Goal: Information Seeking & Learning: Learn about a topic

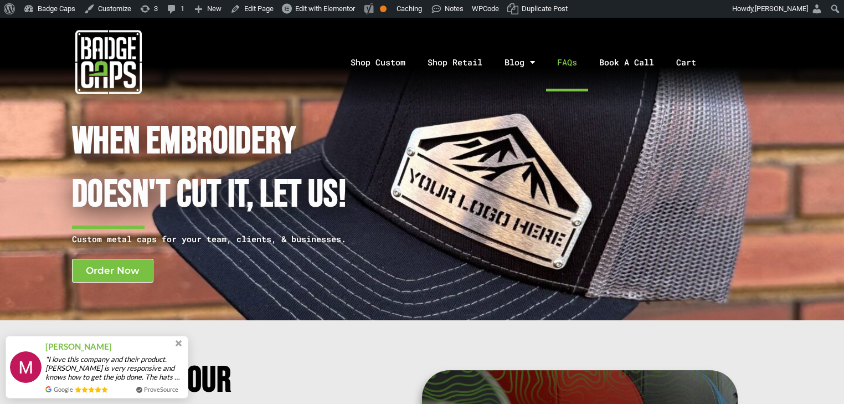
click at [564, 64] on link "FAQs" at bounding box center [567, 62] width 42 height 58
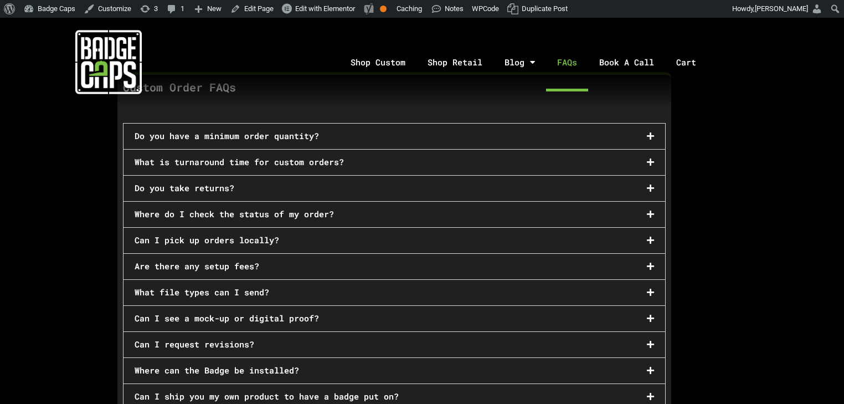
scroll to position [753, 0]
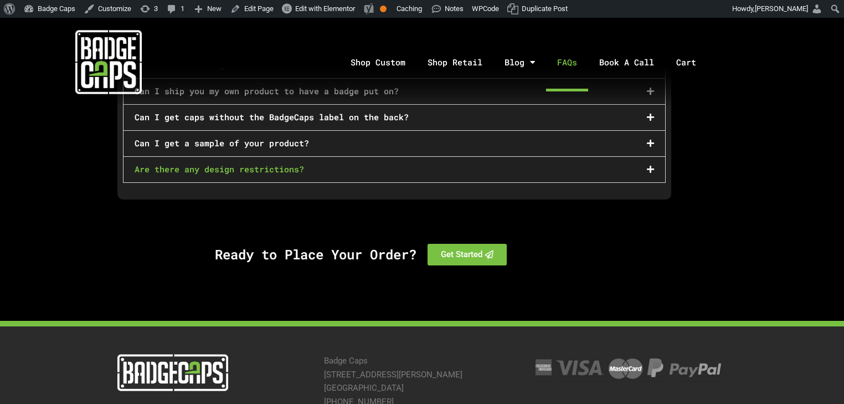
click at [288, 163] on link "Are there any design restrictions?" at bounding box center [220, 168] width 170 height 11
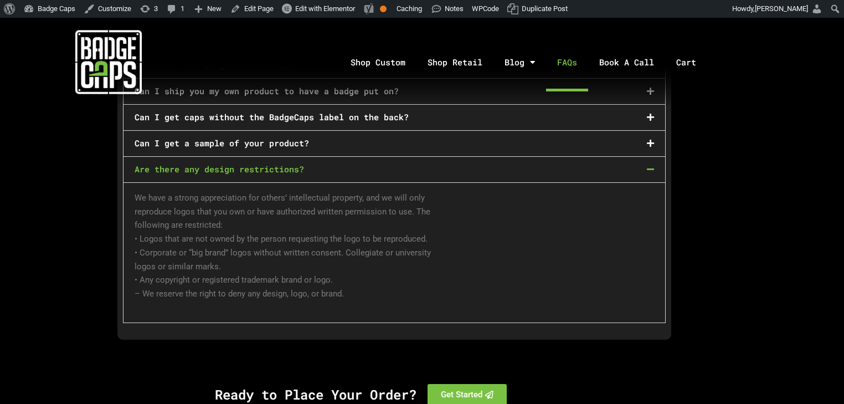
click at [320, 131] on div "Can I get a sample of your product?" at bounding box center [395, 143] width 542 height 25
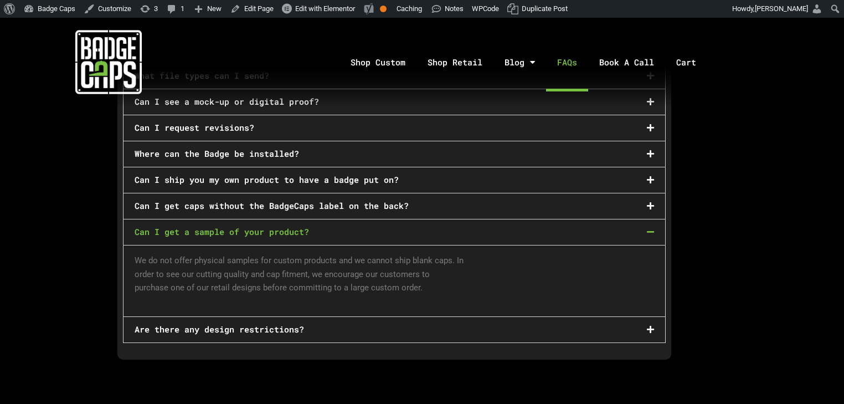
scroll to position [665, 0]
click at [380, 200] on link "Can I get caps without the BadgeCaps label on the back?" at bounding box center [272, 205] width 274 height 11
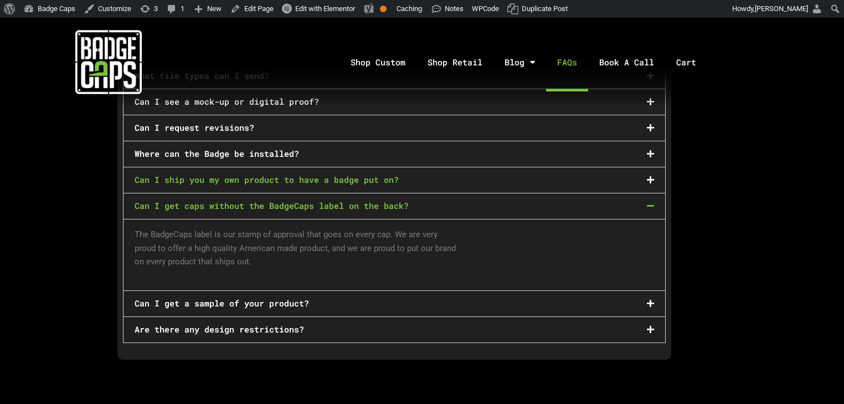
click at [360, 174] on link "Can I ship you my own product to have a badge put on?" at bounding box center [267, 179] width 264 height 11
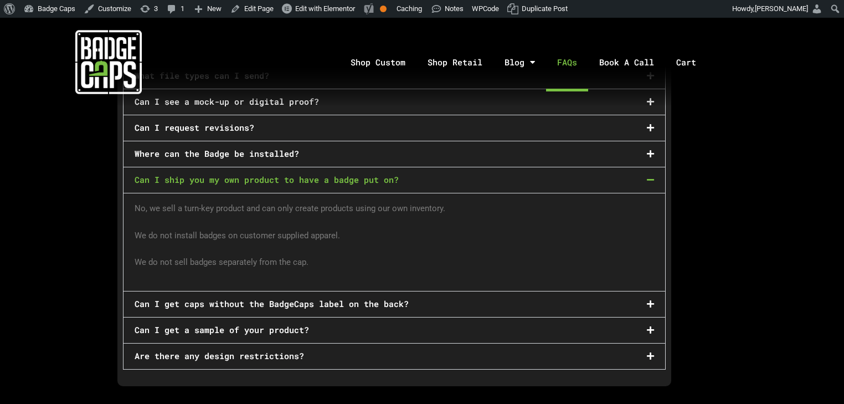
click at [300, 141] on div "Where can the Badge be installed?" at bounding box center [395, 153] width 542 height 25
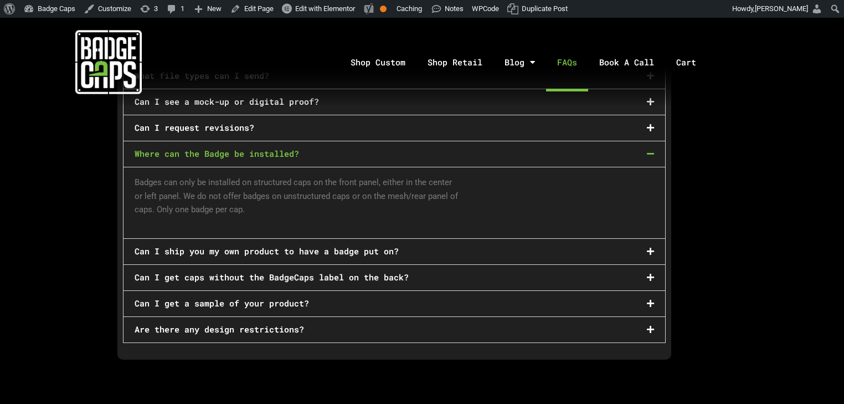
drag, startPoint x: 279, startPoint y: 121, endPoint x: 102, endPoint y: 147, distance: 178.6
click at [102, 147] on section "Custom Order FAQs Do you have a minimum order quantity? We offer free artwork, …" at bounding box center [422, 121] width 844 height 532
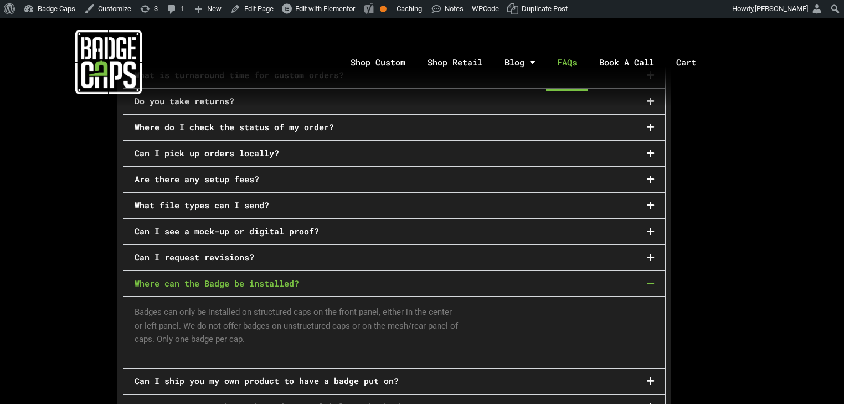
scroll to position [532, 0]
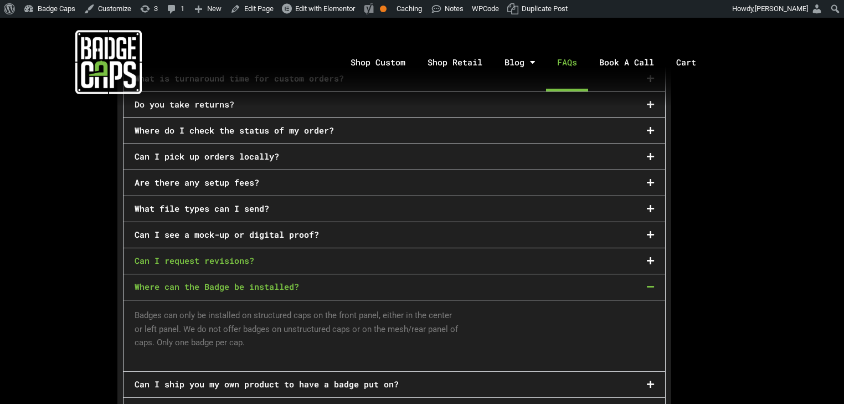
click at [216, 255] on link "Can I request revisions?" at bounding box center [195, 260] width 120 height 11
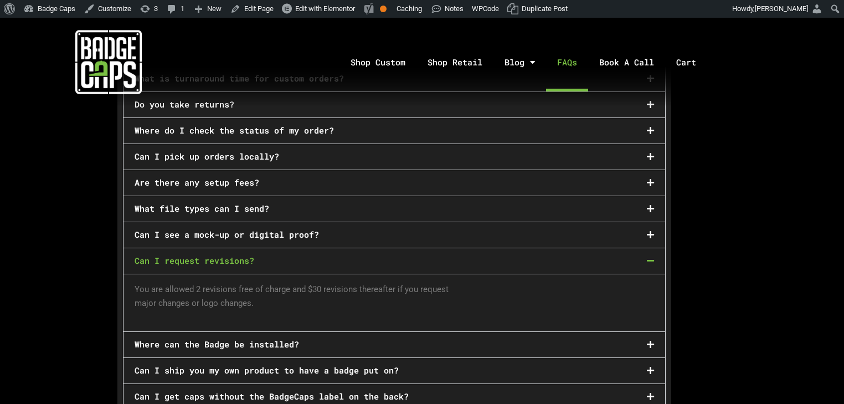
click at [253, 230] on div "Can I see a mock-up or digital proof?" at bounding box center [395, 234] width 542 height 25
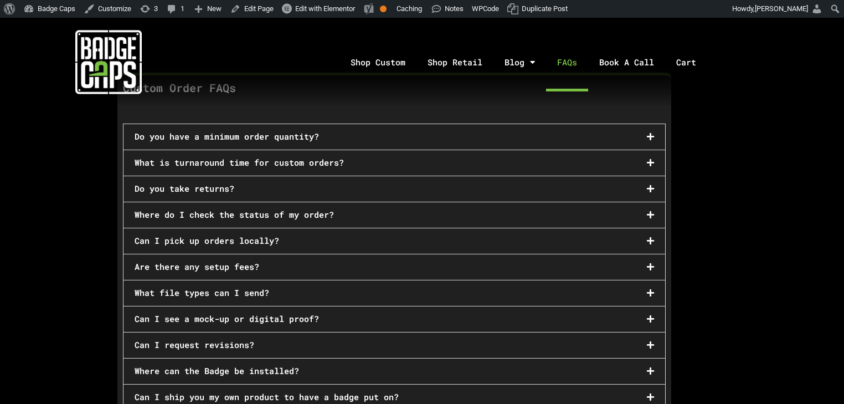
scroll to position [355, 0]
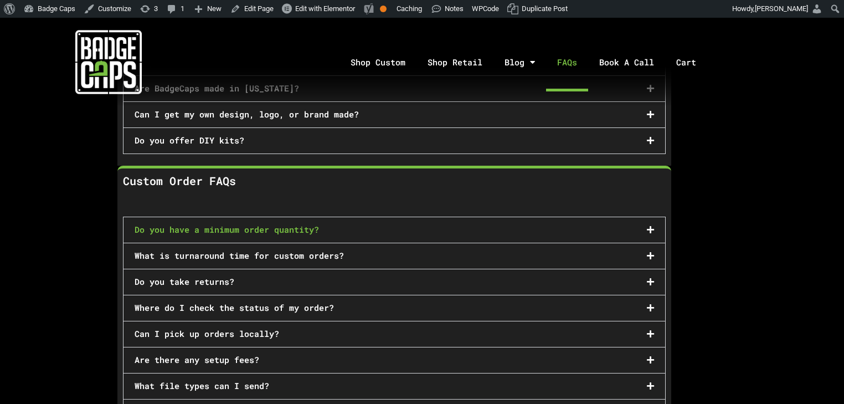
click at [230, 226] on link "Do you have a minimum order quantity?" at bounding box center [227, 229] width 184 height 11
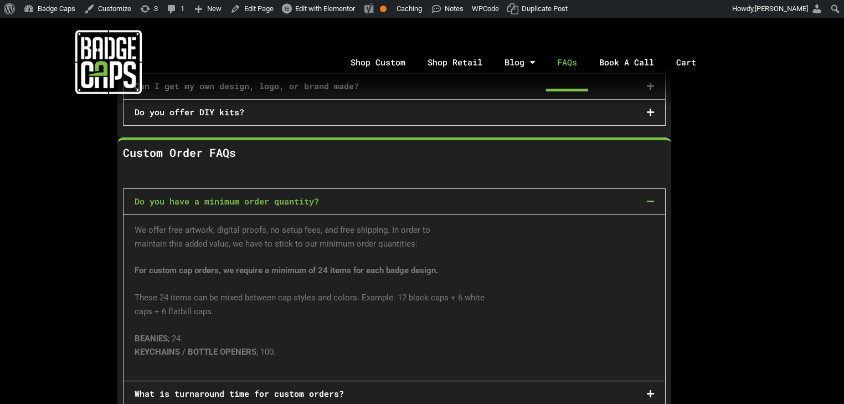
scroll to position [399, 0]
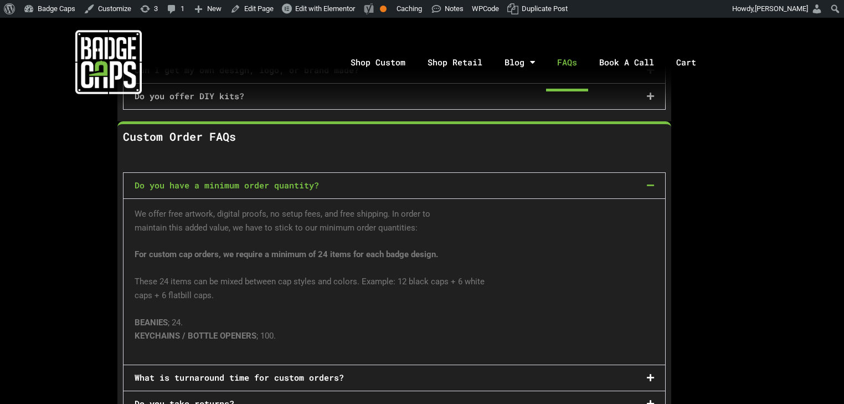
click at [266, 173] on div "Do you have a minimum order quantity?" at bounding box center [395, 185] width 542 height 25
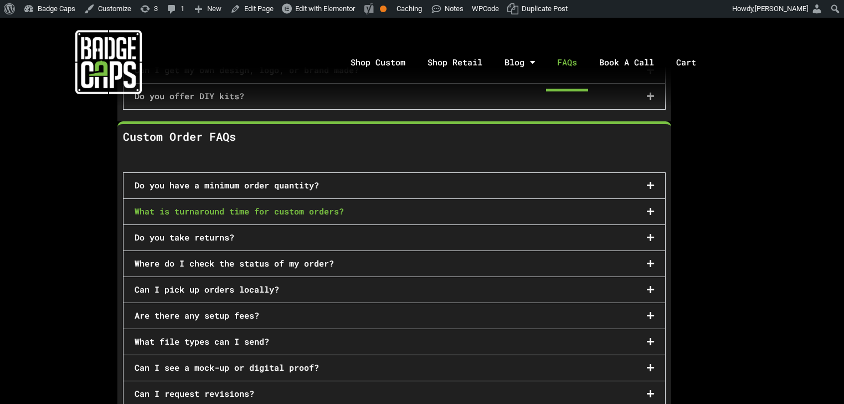
click at [255, 206] on link "What is turnaround time for custom orders?" at bounding box center [239, 211] width 209 height 11
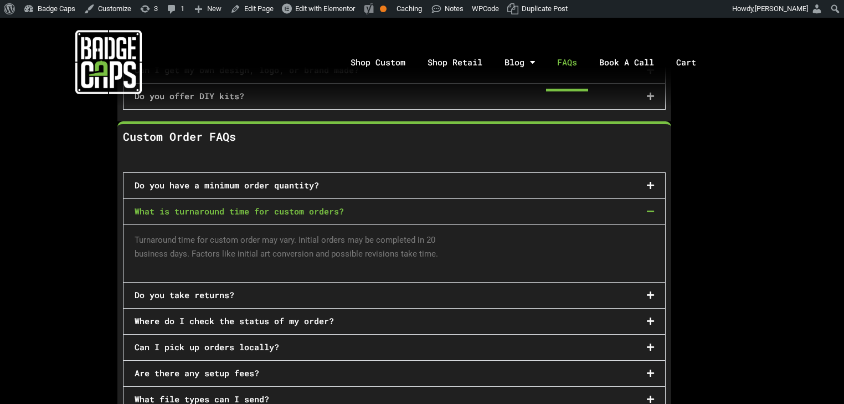
click at [255, 206] on link "What is turnaround time for custom orders?" at bounding box center [239, 211] width 209 height 11
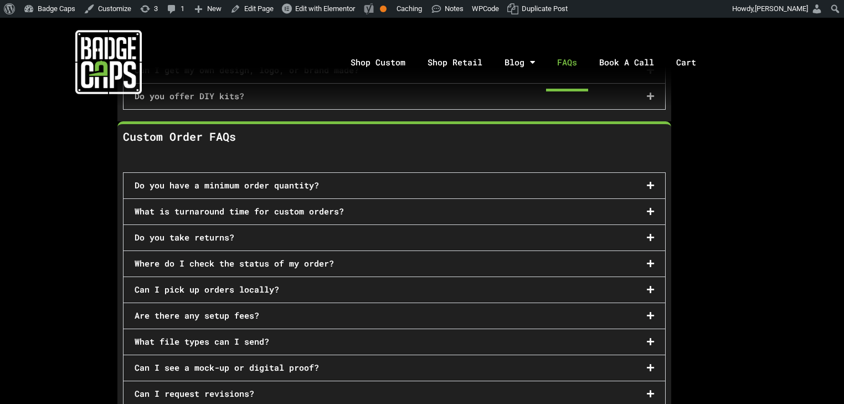
click at [232, 242] on div "Do you take returns?" at bounding box center [395, 237] width 542 height 25
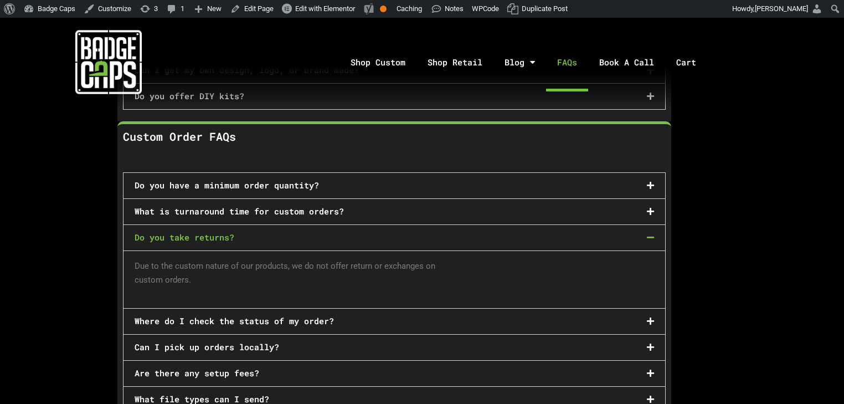
click at [225, 235] on div "Do you take returns?" at bounding box center [395, 237] width 542 height 25
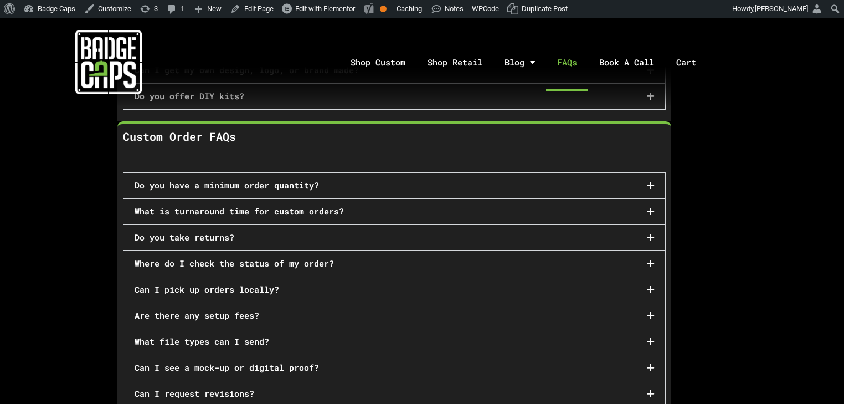
click at [234, 261] on div "Where do I check the status of my order?" at bounding box center [395, 263] width 542 height 25
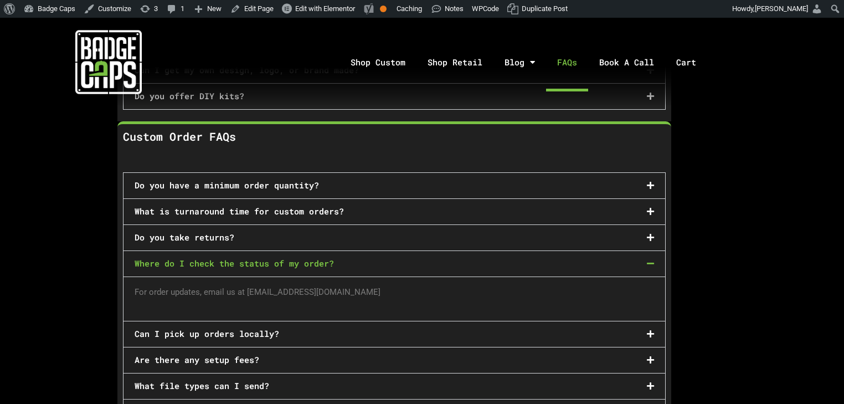
click at [234, 261] on div "Where do I check the status of my order?" at bounding box center [395, 263] width 542 height 25
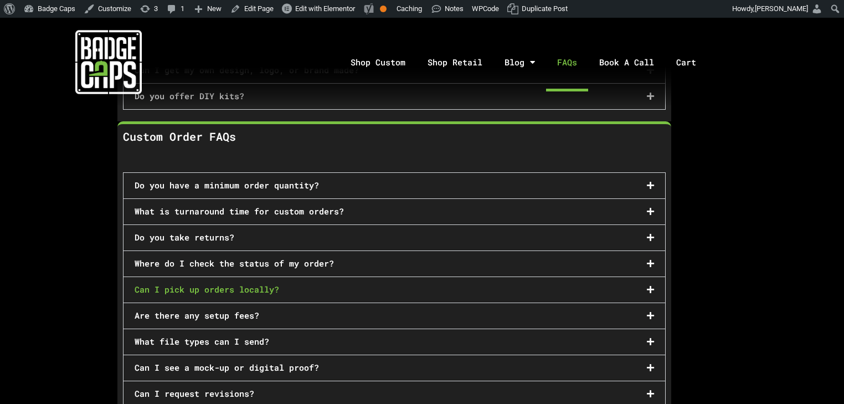
click at [238, 284] on link "Can I pick up orders locally?" at bounding box center [207, 289] width 145 height 11
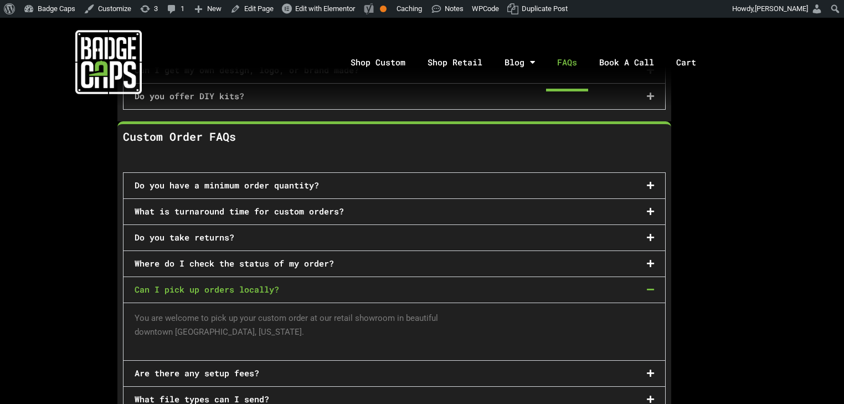
click at [238, 284] on link "Can I pick up orders locally?" at bounding box center [207, 289] width 145 height 11
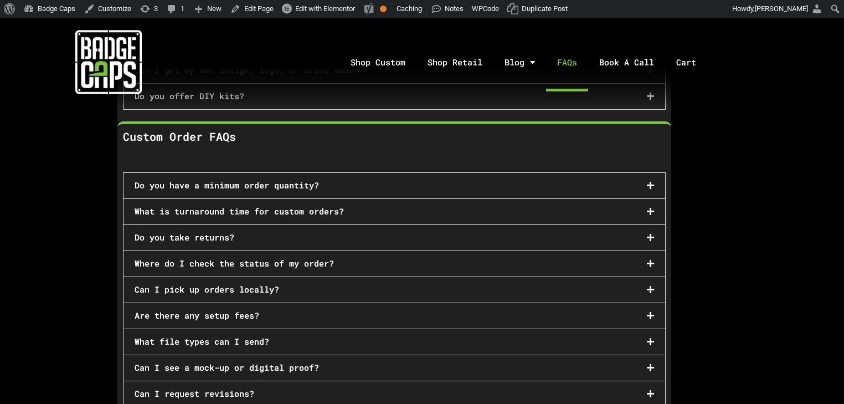
click at [227, 312] on div "Are there any setup fees?" at bounding box center [395, 315] width 542 height 25
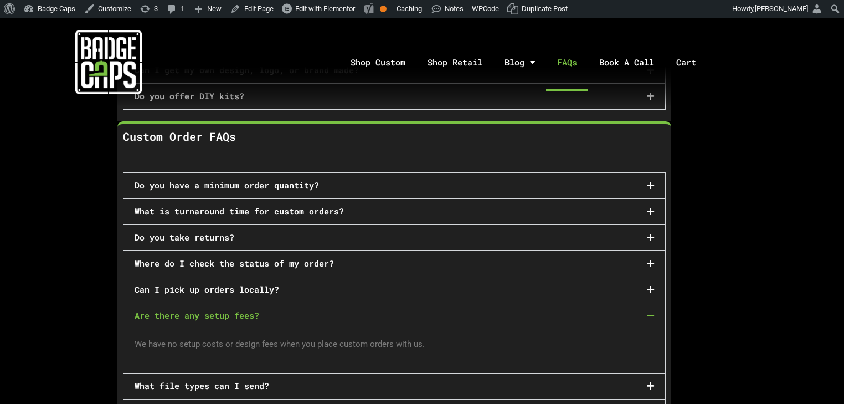
scroll to position [443, 0]
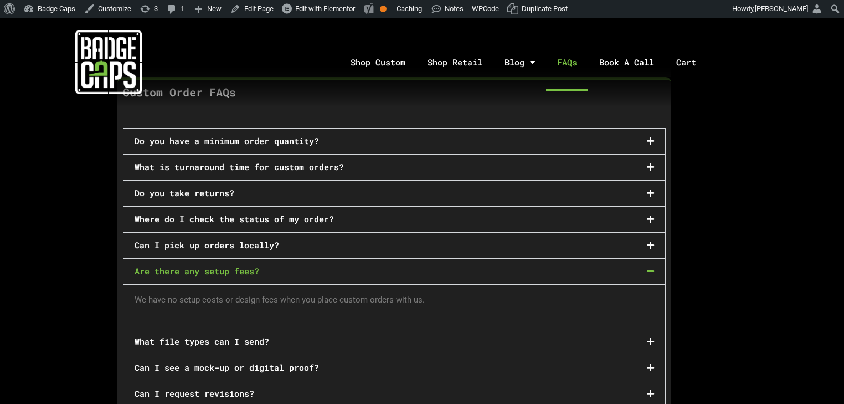
click at [261, 259] on div "Are there any setup fees?" at bounding box center [395, 271] width 542 height 25
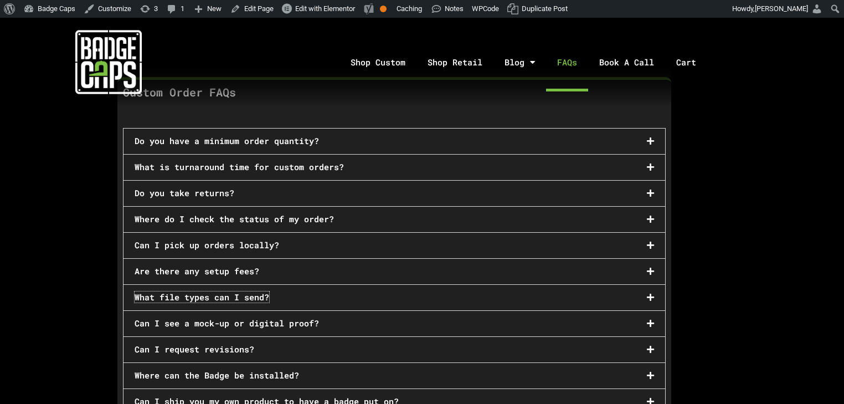
click at [253, 291] on link "What file types can I send?" at bounding box center [202, 296] width 135 height 11
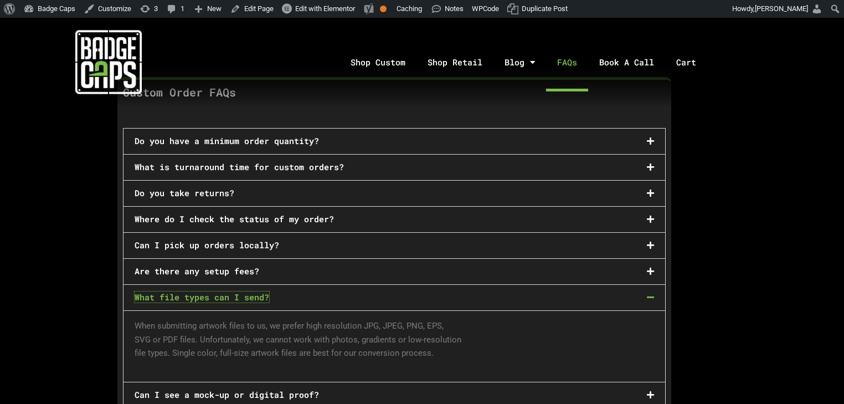
scroll to position [488, 0]
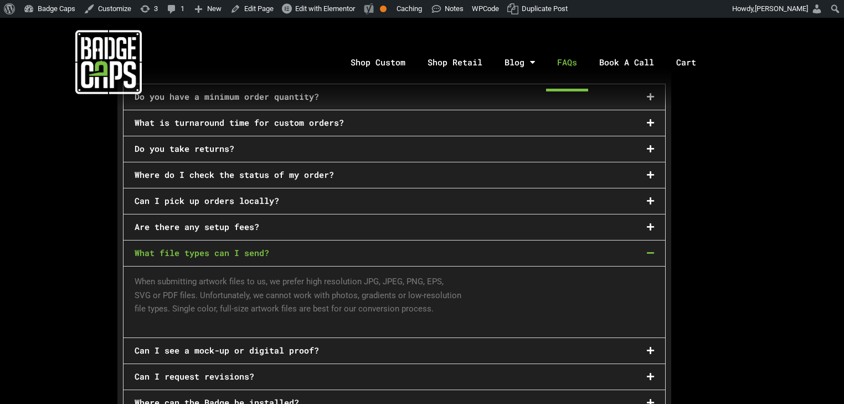
click at [255, 247] on link "What file types can I send?" at bounding box center [202, 252] width 135 height 11
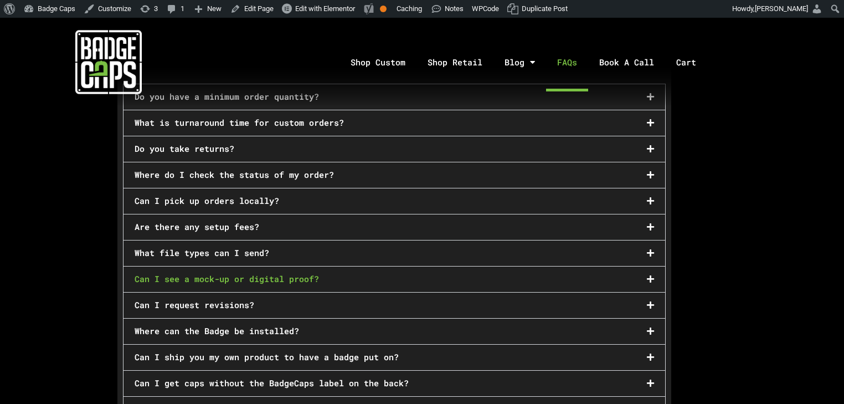
click at [245, 273] on link "Can I see a mock-up or digital proof?" at bounding box center [227, 278] width 184 height 11
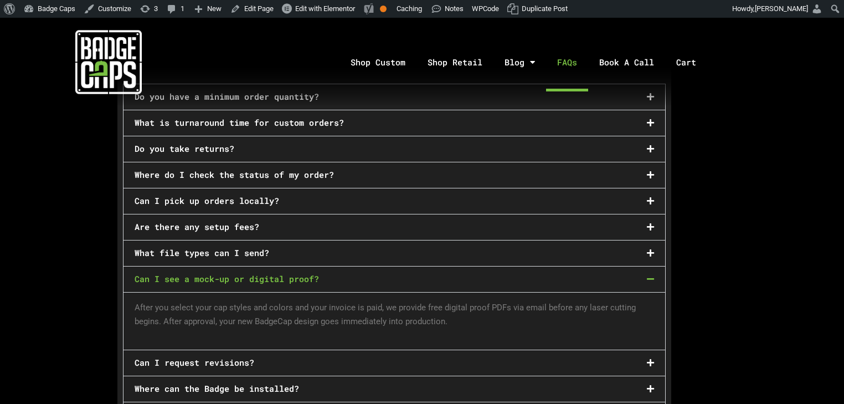
click at [246, 273] on link "Can I see a mock-up or digital proof?" at bounding box center [227, 278] width 184 height 11
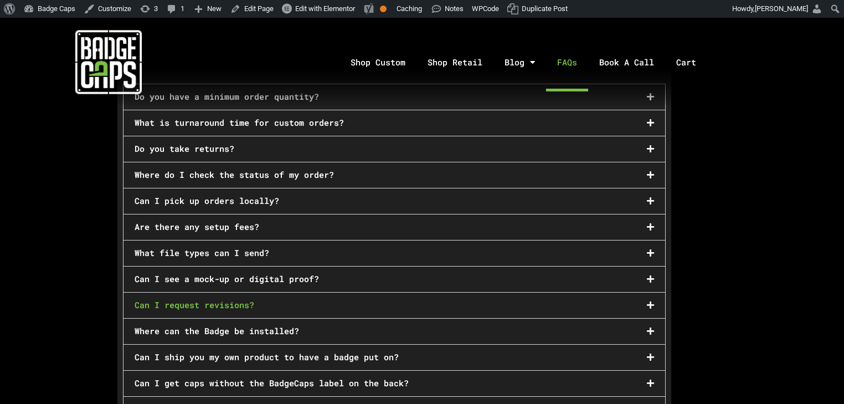
click at [235, 299] on link "Can I request revisions?" at bounding box center [195, 304] width 120 height 11
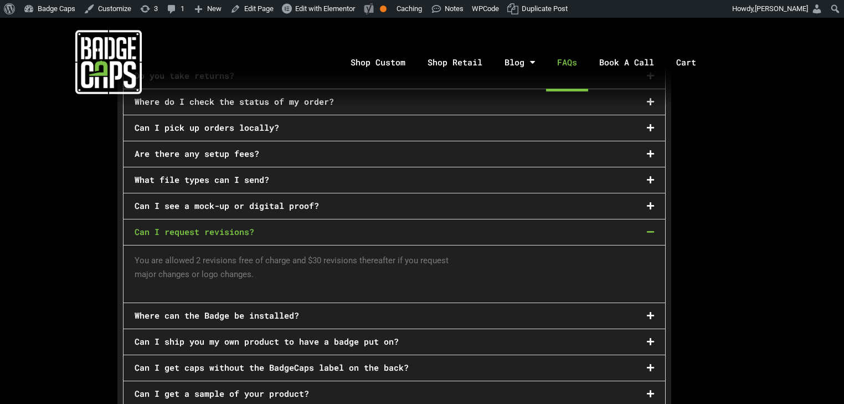
scroll to position [576, 0]
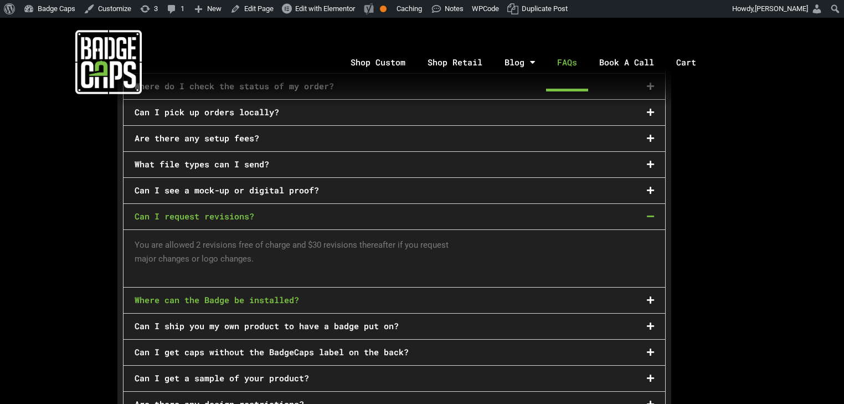
click at [230, 294] on link "Where can the Badge be installed?" at bounding box center [217, 299] width 165 height 11
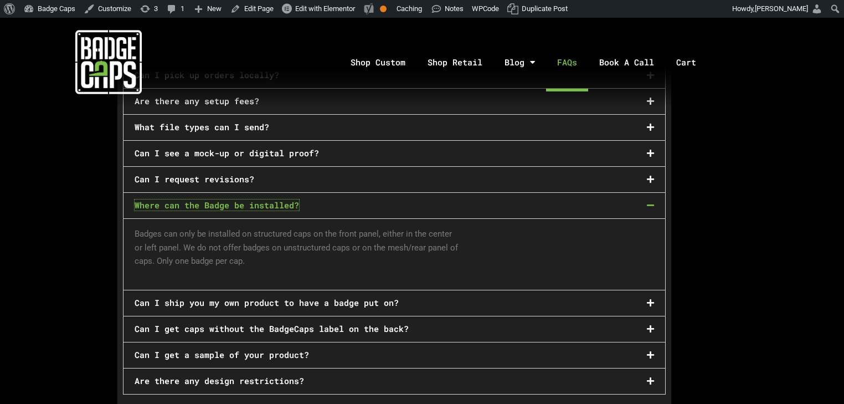
scroll to position [665, 0]
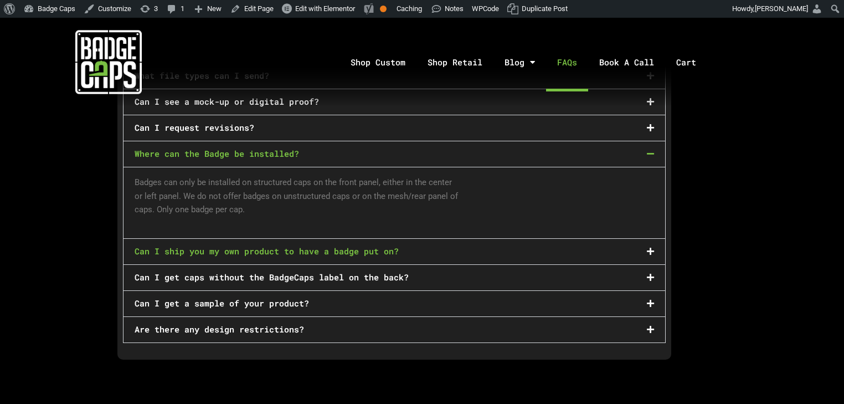
click at [230, 245] on link "Can I ship you my own product to have a badge put on?" at bounding box center [267, 250] width 264 height 11
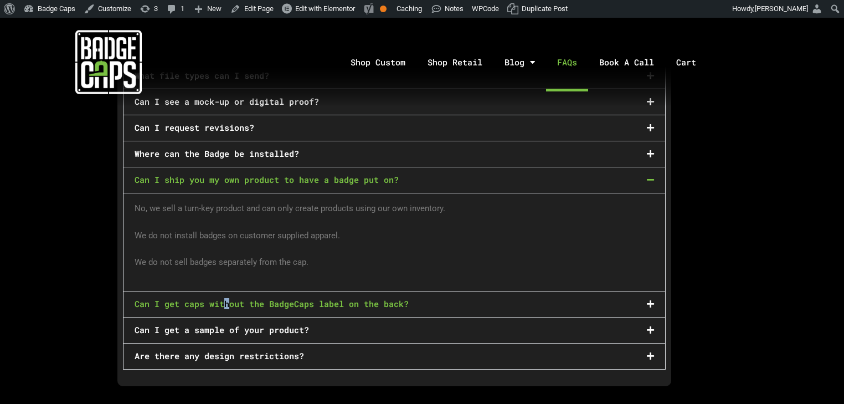
click at [224, 298] on link "Can I get caps without the BadgeCaps label on the back?" at bounding box center [272, 303] width 274 height 11
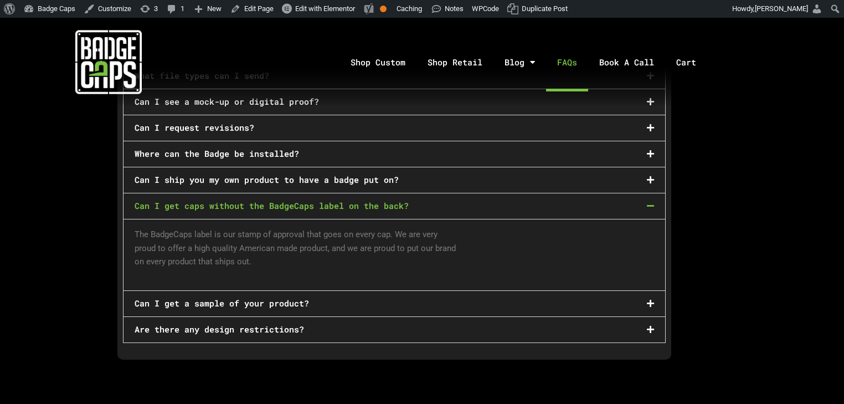
click at [224, 291] on div "Can I get a sample of your product?" at bounding box center [395, 303] width 542 height 25
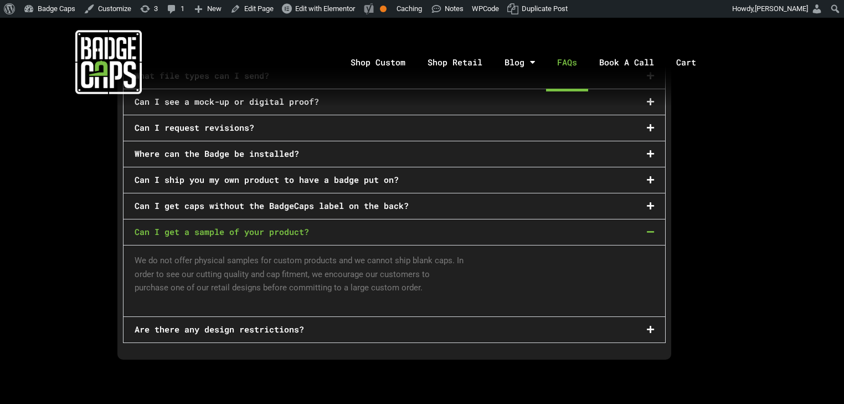
click at [225, 317] on div "Are there any design restrictions?" at bounding box center [395, 329] width 542 height 25
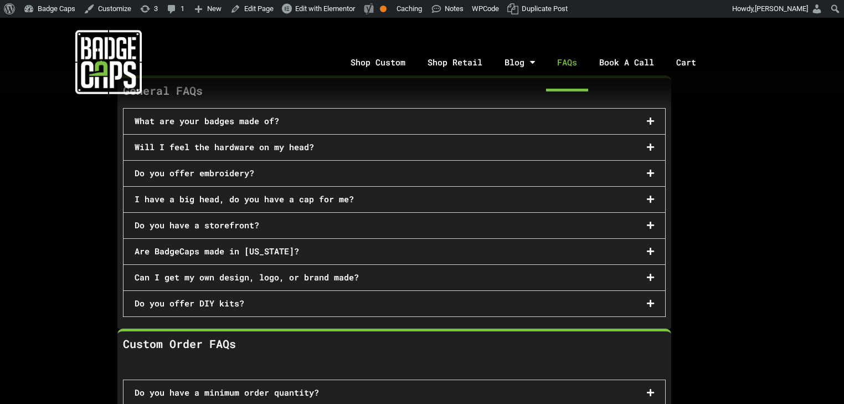
scroll to position [177, 0]
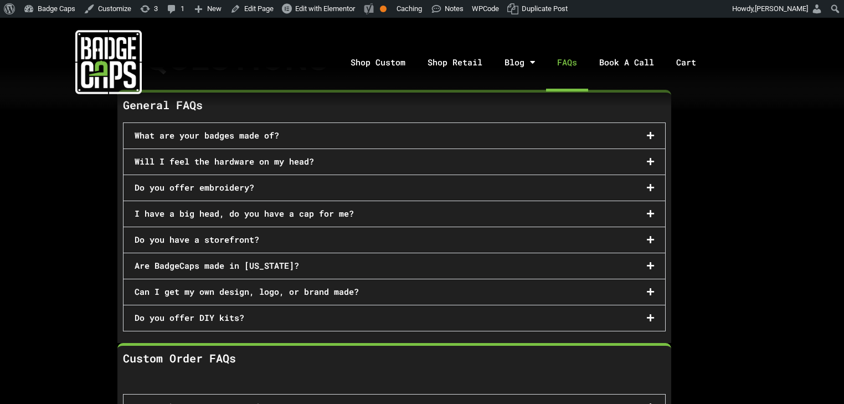
click at [203, 268] on div "Are BadgeCaps made in [US_STATE]?" at bounding box center [395, 265] width 542 height 25
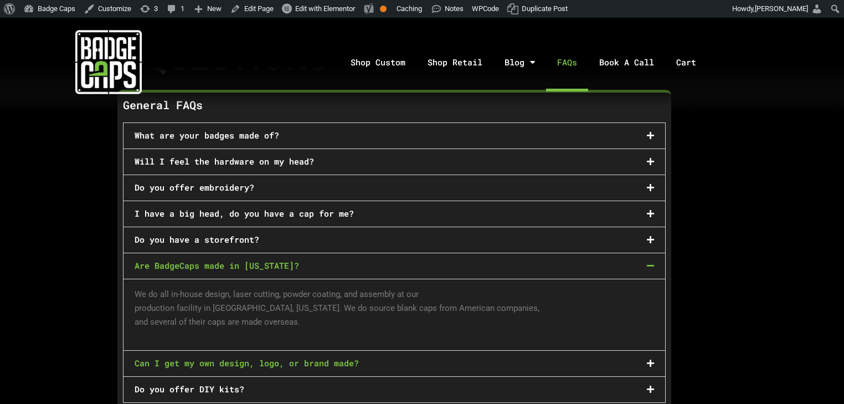
click at [248, 359] on link "Can I get my own design, logo, or brand made?" at bounding box center [247, 362] width 224 height 11
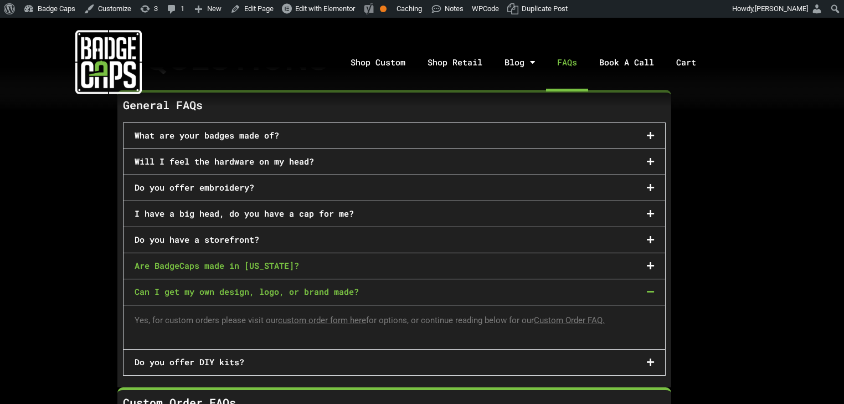
click at [246, 260] on link "Are BadgeCaps made in [US_STATE]?" at bounding box center [217, 265] width 165 height 11
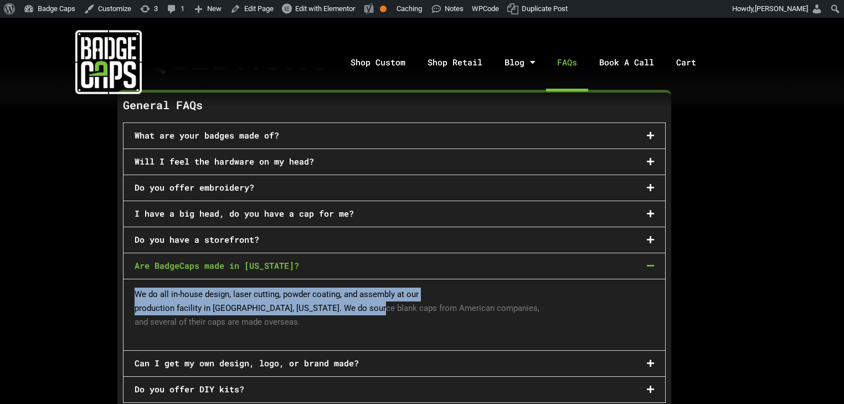
drag, startPoint x: 368, startPoint y: 301, endPoint x: 430, endPoint y: 294, distance: 62.5
click at [430, 294] on p "We do all in-house design, laser cutting, powder coating, and assembly at our p…" at bounding box center [395, 308] width 520 height 41
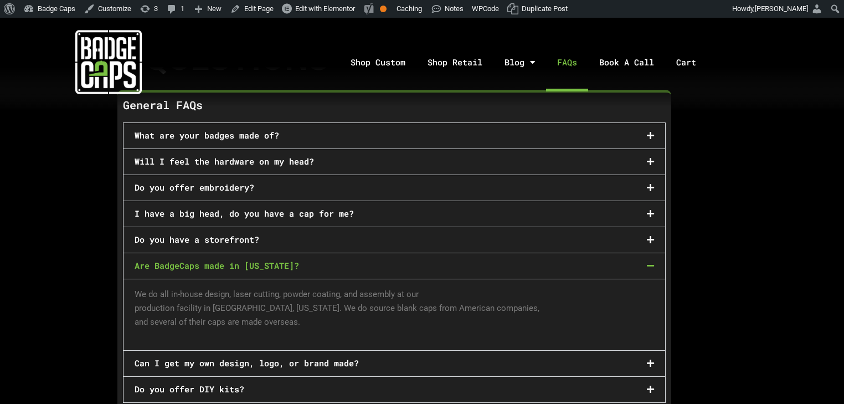
click at [168, 351] on div "Can I get my own design, logo, or brand made?" at bounding box center [395, 363] width 542 height 25
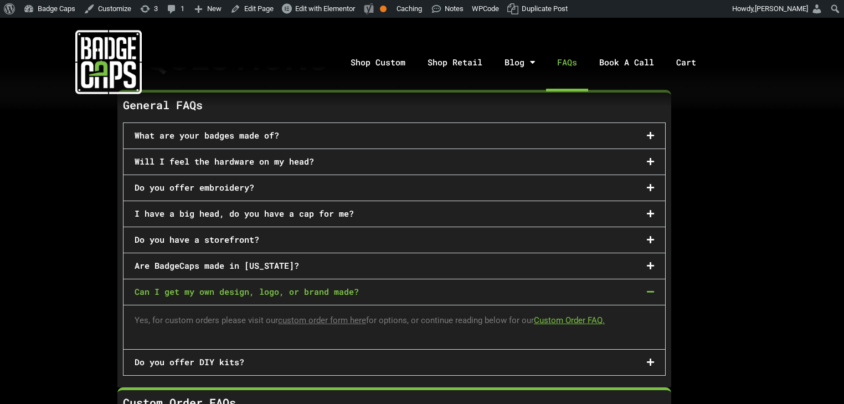
click at [575, 315] on span "Custom Order FAQ." at bounding box center [569, 320] width 71 height 10
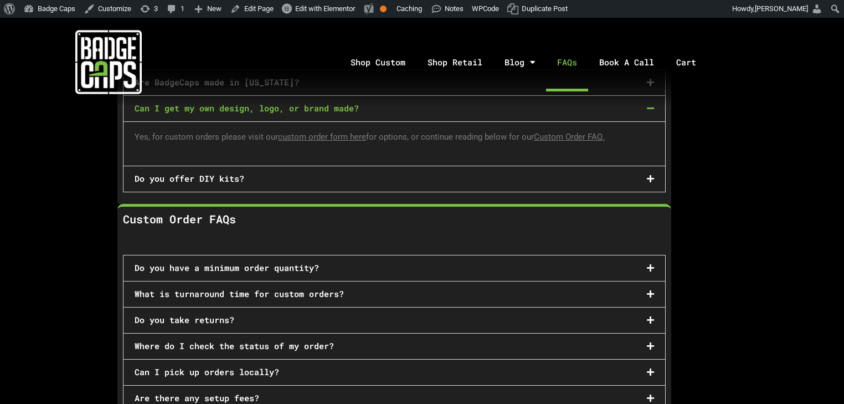
scroll to position [194, 0]
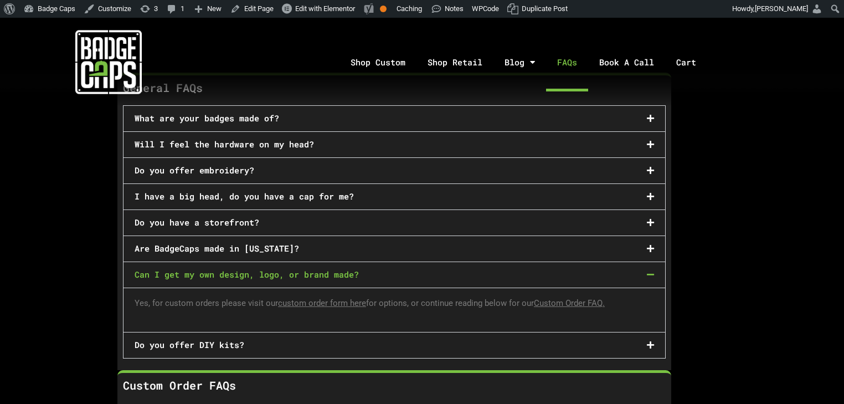
click at [240, 270] on link "Can I get my own design, logo, or brand made?" at bounding box center [247, 274] width 224 height 11
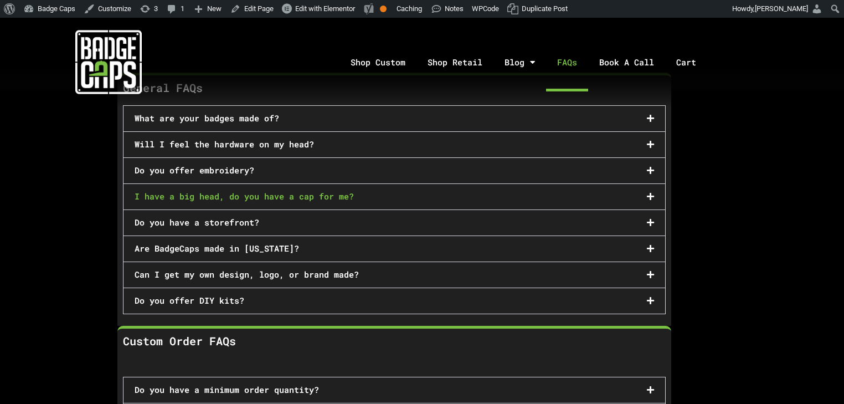
click at [218, 191] on link "I have a big head, do you have a cap for me?" at bounding box center [244, 196] width 219 height 11
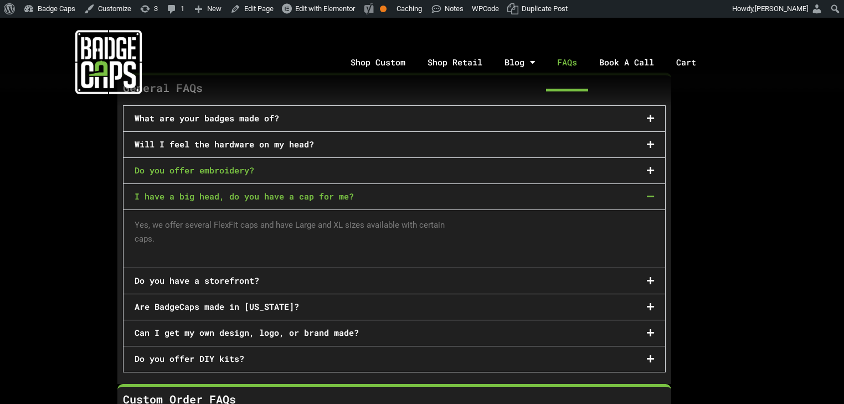
click at [179, 166] on link "Do you offer embroidery?" at bounding box center [195, 170] width 120 height 11
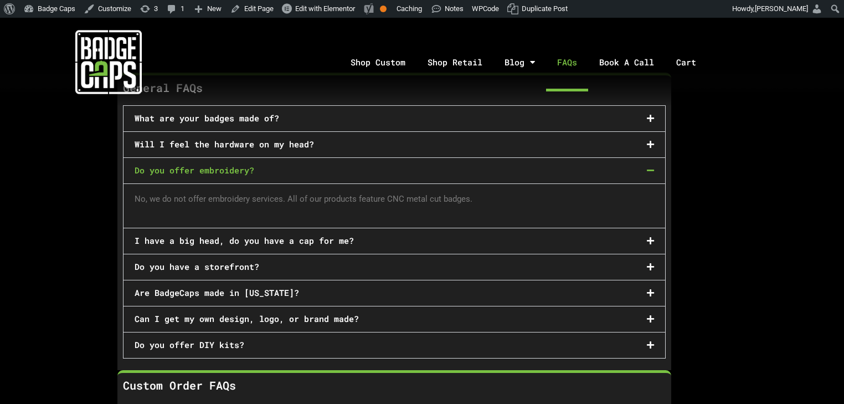
click at [191, 165] on link "Do you offer embroidery?" at bounding box center [195, 170] width 120 height 11
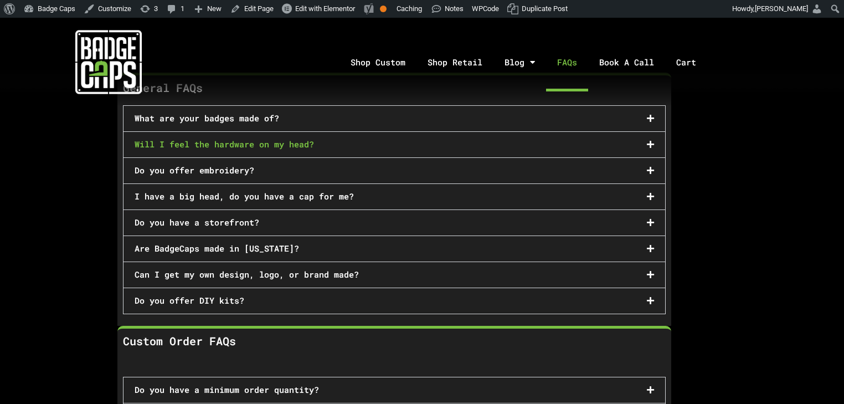
click at [201, 141] on link "Will I feel the hardware on my head?" at bounding box center [224, 144] width 179 height 11
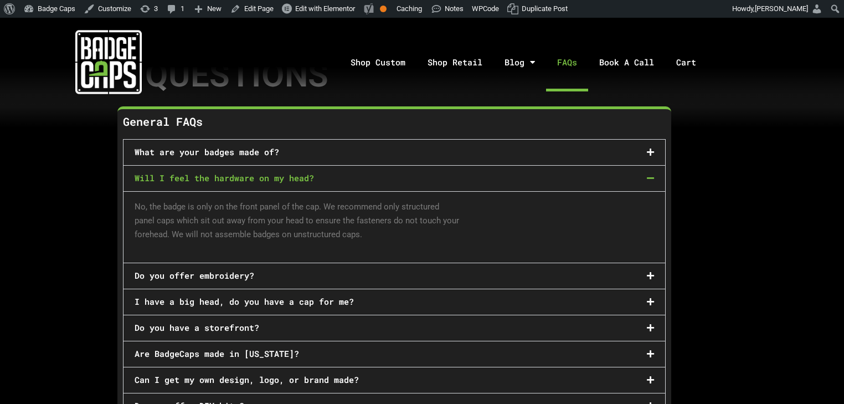
scroll to position [106, 0]
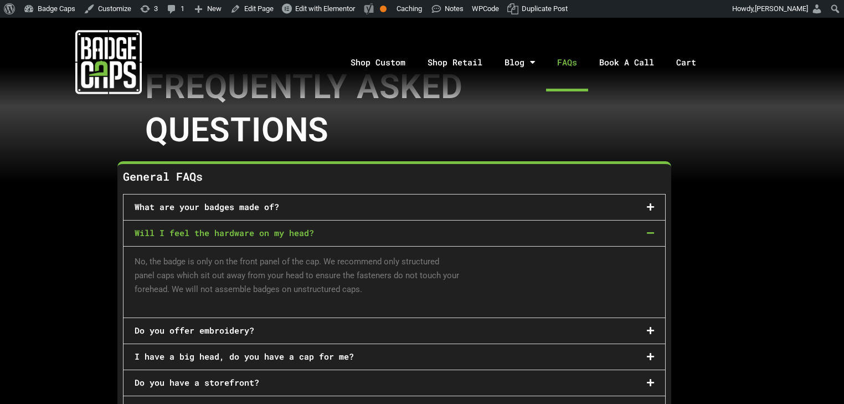
click at [217, 212] on div "What are your badges made of?" at bounding box center [395, 206] width 542 height 25
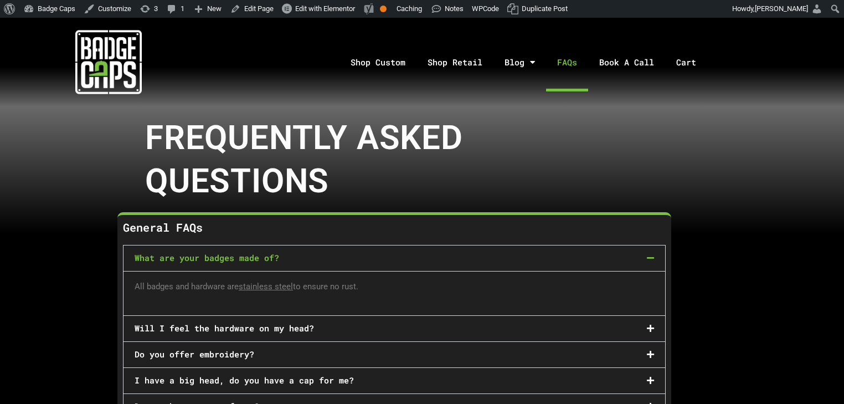
scroll to position [0, 0]
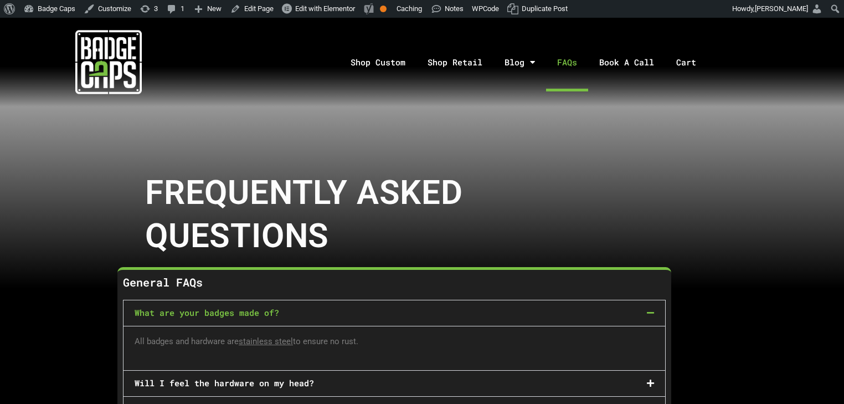
click at [102, 69] on img at bounding box center [108, 62] width 66 height 66
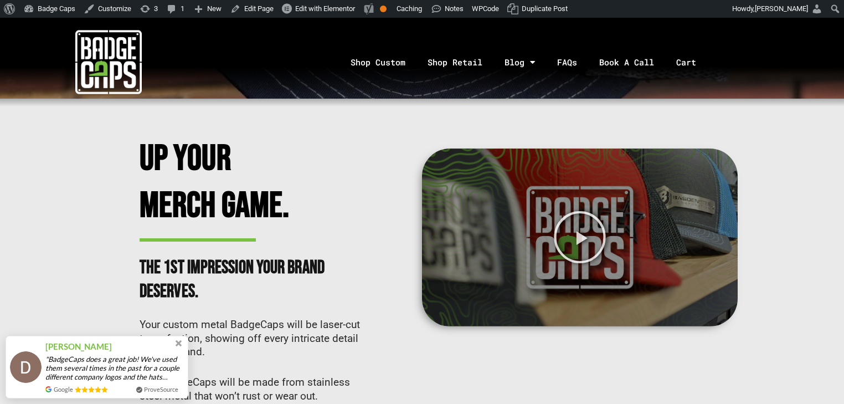
scroll to position [488, 0]
